Goal: Task Accomplishment & Management: Complete application form

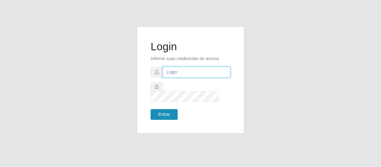
type input "[EMAIL_ADDRESS][DOMAIN_NAME]"
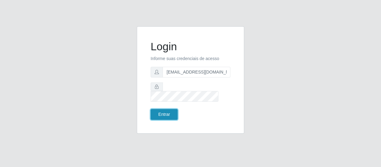
click at [158, 109] on button "Entrar" at bounding box center [164, 114] width 27 height 11
click at [157, 109] on button "Entrar" at bounding box center [164, 114] width 27 height 11
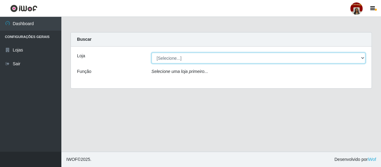
click at [185, 57] on select "[Selecione...] Mar Vermelho - Loja 04" at bounding box center [259, 58] width 214 height 11
select select "251"
click at [152, 53] on select "[Selecione...] Mar Vermelho - Loja 04" at bounding box center [259, 58] width 214 height 11
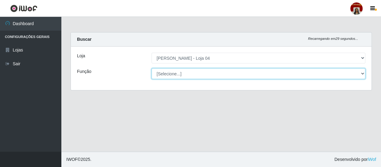
drag, startPoint x: 185, startPoint y: 63, endPoint x: 187, endPoint y: 76, distance: 14.1
click at [187, 76] on select "[Selecione...] ASG ASG + ASG ++ Auxiliar de Depósito Auxiliar de Depósito + Aux…" at bounding box center [259, 73] width 214 height 11
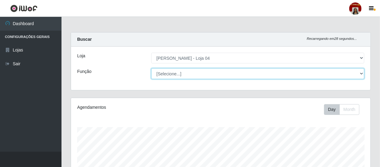
scroll to position [127, 299]
click at [151, 68] on select "[Selecione...] ASG ASG + ASG ++ Auxiliar de Depósito Auxiliar de Depósito + Aux…" at bounding box center [257, 73] width 213 height 11
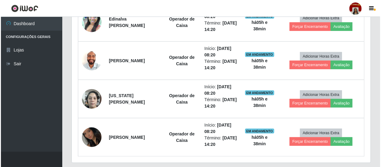
scroll to position [256, 0]
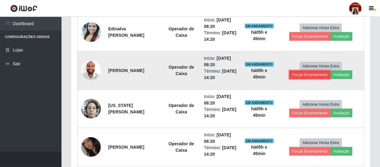
click at [307, 75] on button "Forçar Encerramento" at bounding box center [309, 75] width 41 height 9
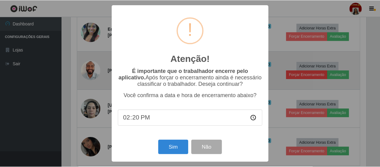
scroll to position [127, 296]
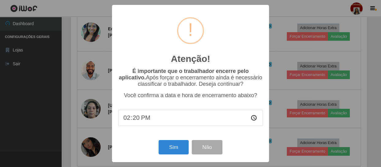
click at [250, 119] on input "14:20" at bounding box center [190, 118] width 145 height 16
click at [252, 119] on input "14:20" at bounding box center [190, 118] width 145 height 16
click at [234, 28] on div "Atenção! ×" at bounding box center [190, 39] width 145 height 57
click at [203, 147] on button "Não" at bounding box center [207, 147] width 30 height 14
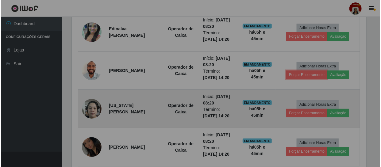
scroll to position [127, 299]
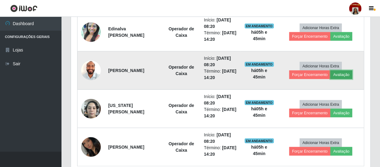
click at [340, 75] on button "Avaliação" at bounding box center [341, 75] width 22 height 9
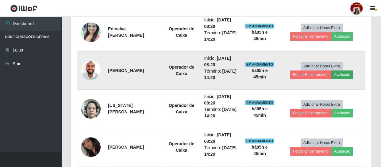
scroll to position [127, 296]
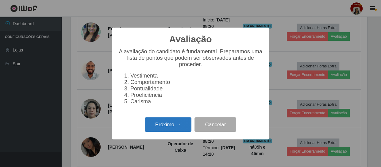
click at [162, 127] on button "Próximo →" at bounding box center [168, 125] width 47 height 14
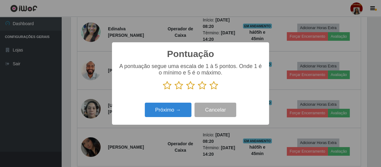
click at [215, 86] on icon at bounding box center [214, 85] width 9 height 9
click at [210, 90] on input "radio" at bounding box center [210, 90] width 0 height 0
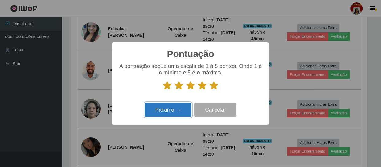
click at [145, 114] on button "Próximo →" at bounding box center [168, 110] width 47 height 14
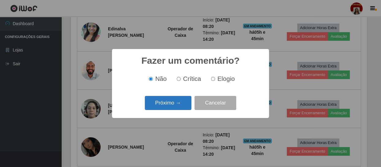
click at [160, 105] on button "Próximo →" at bounding box center [168, 103] width 47 height 14
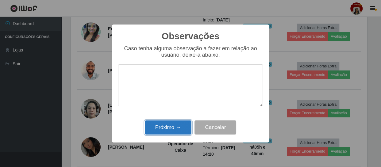
click at [162, 127] on button "Próximo →" at bounding box center [168, 128] width 47 height 14
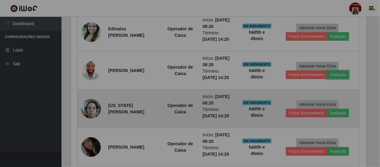
scroll to position [127, 299]
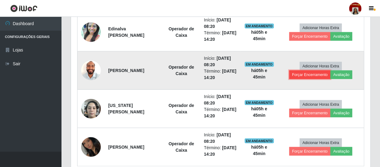
click at [321, 75] on button "Forçar Encerramento" at bounding box center [309, 75] width 41 height 9
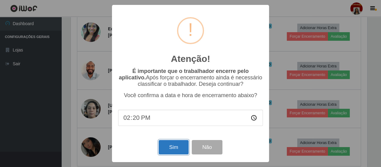
click at [176, 148] on button "Sim" at bounding box center [174, 147] width 30 height 14
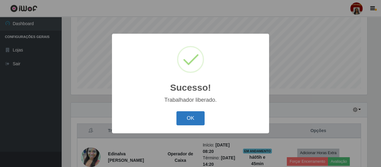
click at [192, 120] on button "OK" at bounding box center [191, 118] width 29 height 14
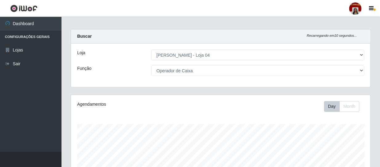
scroll to position [0, 0]
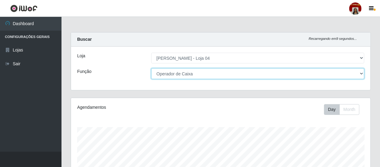
click at [199, 72] on select "[Selecione...] ASG ASG + ASG ++ Auxiliar de Depósito Auxiliar de Depósito + Aux…" at bounding box center [257, 73] width 213 height 11
click at [199, 76] on select "[Selecione...] ASG ASG + ASG ++ Auxiliar de Depósito Auxiliar de Depósito + Aux…" at bounding box center [257, 73] width 213 height 11
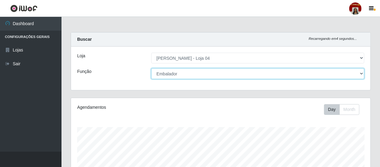
click at [151, 68] on select "[Selecione...] ASG ASG + ASG ++ Auxiliar de Depósito Auxiliar de Depósito + Aux…" at bounding box center [257, 73] width 213 height 11
click at [201, 73] on select "[Selecione...] ASG ASG + ASG ++ Auxiliar de Depósito Auxiliar de Depósito + Aux…" at bounding box center [257, 73] width 213 height 11
select select "22"
click at [151, 68] on select "[Selecione...] ASG ASG + ASG ++ Auxiliar de Depósito Auxiliar de Depósito + Aux…" at bounding box center [257, 73] width 213 height 11
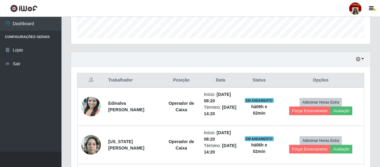
scroll to position [244, 0]
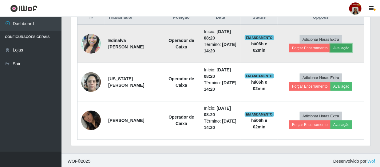
click at [345, 49] on button "Avaliação" at bounding box center [341, 48] width 22 height 9
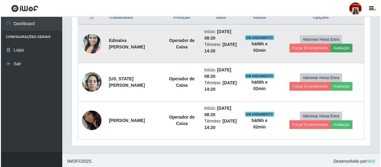
scroll to position [127, 296]
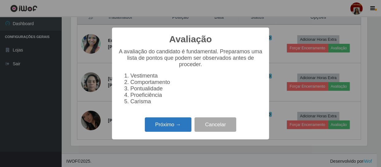
click at [175, 132] on button "Próximo →" at bounding box center [168, 125] width 47 height 14
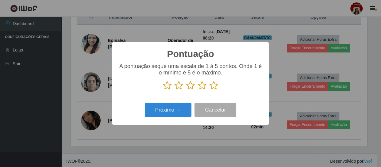
scroll to position [307021, 306851]
click at [213, 86] on icon at bounding box center [214, 85] width 9 height 9
click at [210, 90] on input "radio" at bounding box center [210, 90] width 0 height 0
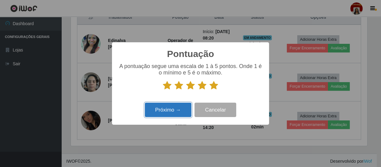
click at [177, 109] on button "Próximo →" at bounding box center [168, 110] width 47 height 14
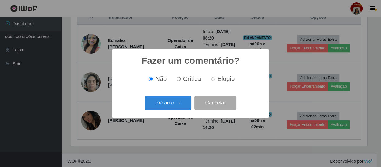
click at [177, 109] on button "Próximo →" at bounding box center [168, 103] width 47 height 14
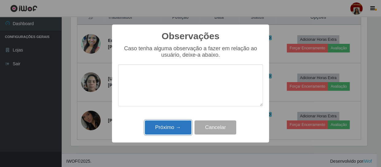
click at [178, 124] on button "Próximo →" at bounding box center [168, 128] width 47 height 14
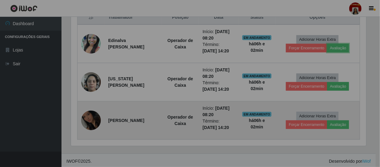
scroll to position [127, 299]
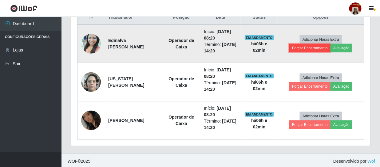
click at [307, 51] on button "Forçar Encerramento" at bounding box center [309, 48] width 41 height 9
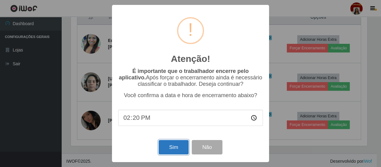
click at [174, 149] on button "Sim" at bounding box center [174, 147] width 30 height 14
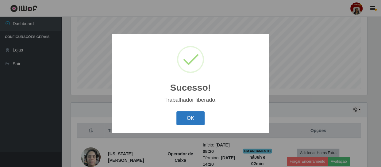
click at [192, 120] on button "OK" at bounding box center [191, 118] width 29 height 14
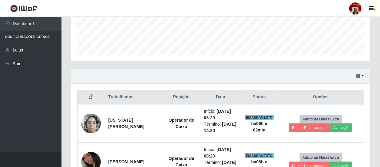
scroll to position [207, 0]
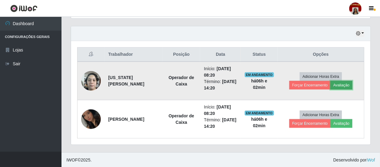
click at [346, 84] on button "Avaliação" at bounding box center [341, 85] width 22 height 9
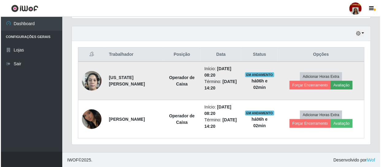
scroll to position [127, 296]
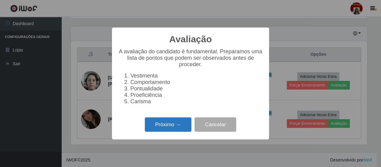
click at [168, 126] on button "Próximo →" at bounding box center [168, 125] width 47 height 14
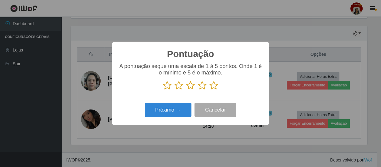
click at [216, 84] on icon at bounding box center [214, 85] width 9 height 9
click at [210, 90] on input "radio" at bounding box center [210, 90] width 0 height 0
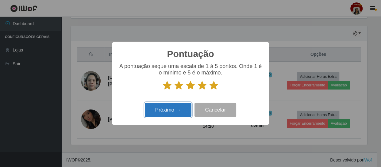
click at [180, 109] on button "Próximo →" at bounding box center [168, 110] width 47 height 14
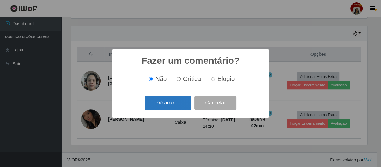
click at [179, 108] on button "Próximo →" at bounding box center [168, 103] width 47 height 14
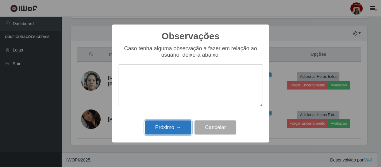
click at [170, 125] on button "Próximo →" at bounding box center [168, 128] width 47 height 14
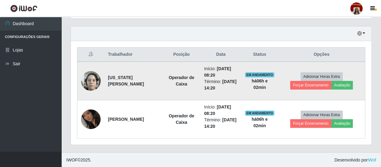
scroll to position [127, 299]
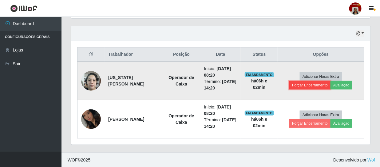
click at [310, 85] on button "Forçar Encerramento" at bounding box center [309, 85] width 41 height 9
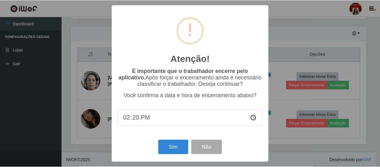
scroll to position [127, 296]
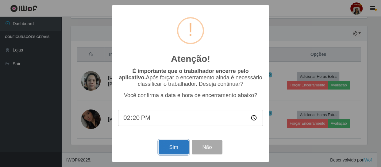
click at [172, 144] on button "Sim" at bounding box center [174, 147] width 30 height 14
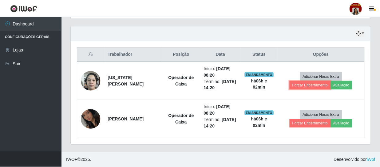
scroll to position [0, 0]
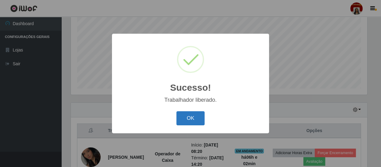
click at [199, 117] on button "OK" at bounding box center [191, 118] width 29 height 14
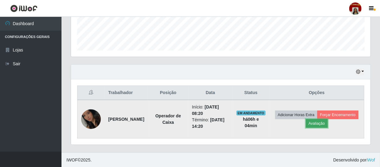
click at [327, 125] on button "Avaliação" at bounding box center [317, 123] width 22 height 9
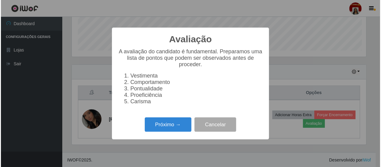
scroll to position [127, 296]
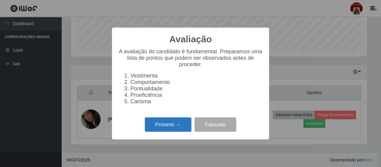
click at [159, 128] on button "Próximo →" at bounding box center [168, 125] width 47 height 14
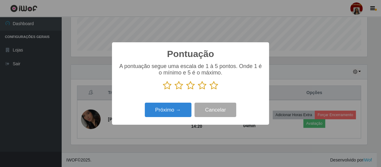
click at [215, 88] on icon at bounding box center [214, 85] width 9 height 9
click at [210, 90] on input "radio" at bounding box center [210, 90] width 0 height 0
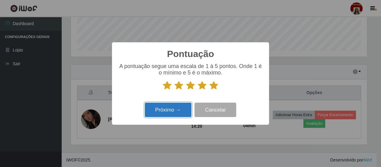
click at [169, 109] on button "Próximo →" at bounding box center [168, 110] width 47 height 14
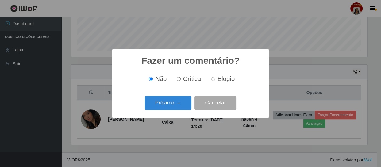
click at [169, 109] on button "Próximo →" at bounding box center [168, 103] width 47 height 14
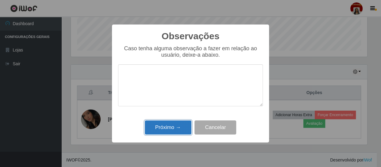
click at [168, 125] on button "Próximo →" at bounding box center [168, 128] width 47 height 14
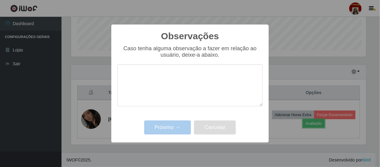
scroll to position [127, 299]
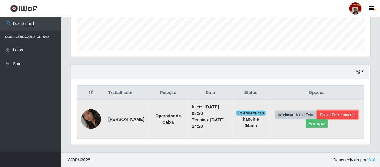
click at [317, 119] on button "Forçar Encerramento" at bounding box center [337, 115] width 41 height 9
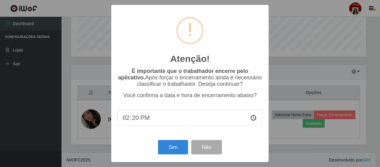
scroll to position [127, 296]
click at [183, 151] on button "Sim" at bounding box center [174, 147] width 30 height 14
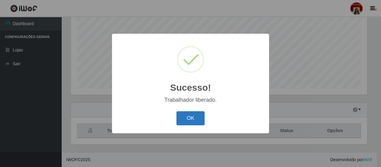
click at [193, 115] on button "OK" at bounding box center [191, 118] width 29 height 14
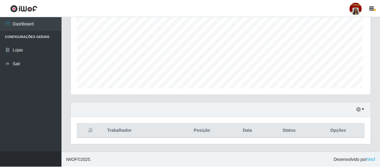
scroll to position [127, 299]
